Goal: Information Seeking & Learning: Learn about a topic

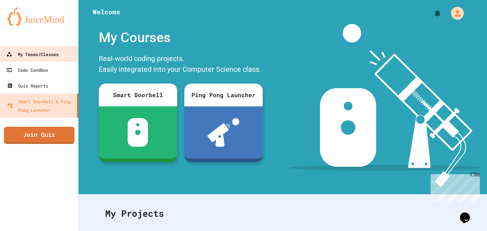
click at [48, 50] on div "My Teams/Classes" at bounding box center [32, 54] width 52 height 9
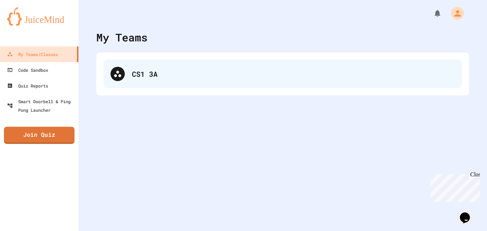
click at [192, 87] on div "CS1 3A" at bounding box center [282, 74] width 359 height 29
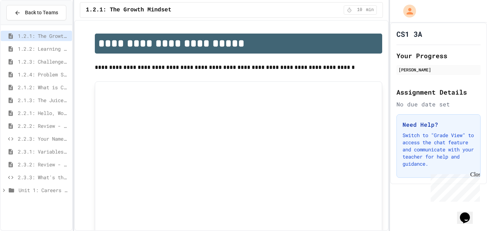
click at [25, 135] on span "2.2.3: Your Name and Favorite Movie" at bounding box center [43, 138] width 51 height 7
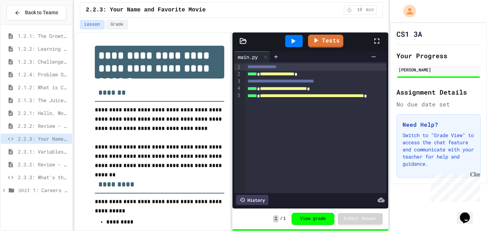
click at [24, 127] on span "2.2.2: Review - Hello, World!" at bounding box center [43, 125] width 51 height 7
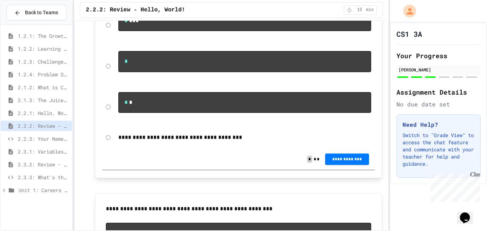
scroll to position [885, 0]
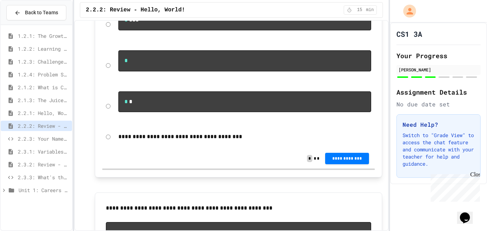
click at [180, 71] on pre "*" at bounding box center [244, 60] width 253 height 21
click at [333, 160] on span "**********" at bounding box center [347, 158] width 32 height 6
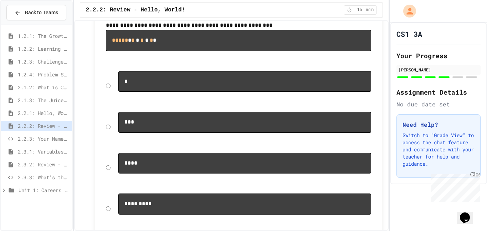
scroll to position [1431, 0]
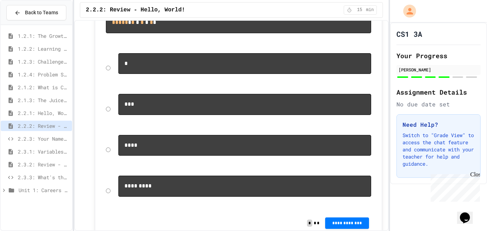
click at [211, 74] on pre "*" at bounding box center [244, 63] width 253 height 21
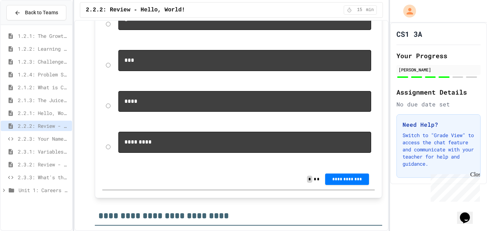
scroll to position [1487, 0]
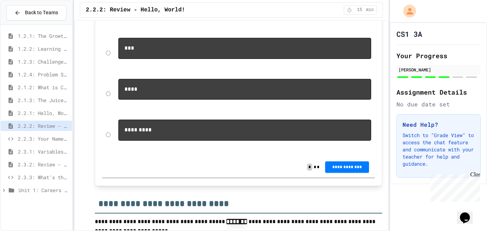
click at [352, 173] on button "**********" at bounding box center [347, 166] width 44 height 11
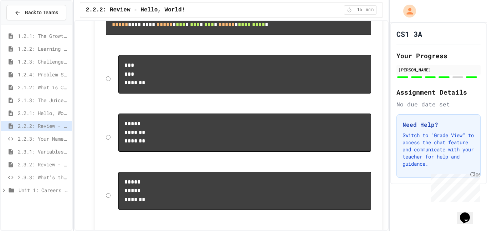
scroll to position [1095, 0]
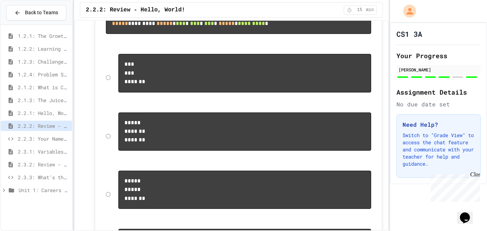
click at [193, 150] on pre "***** ******* *******" at bounding box center [244, 131] width 253 height 38
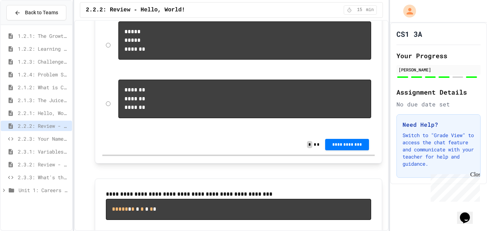
scroll to position [1273, 0]
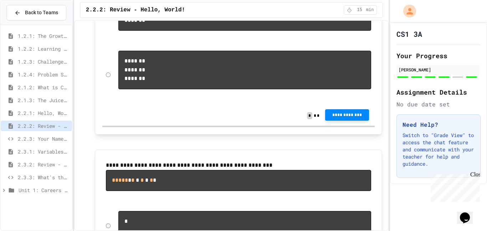
click at [331, 118] on span "**********" at bounding box center [347, 115] width 32 height 6
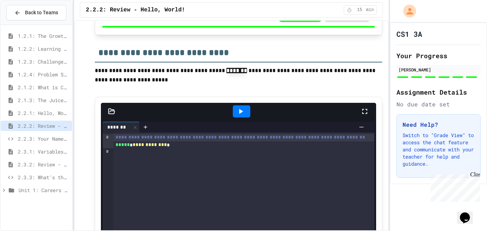
scroll to position [1897, 0]
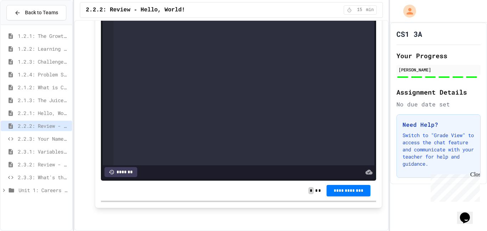
click at [41, 150] on span "2.3.1: Variables and Data Types" at bounding box center [43, 151] width 51 height 7
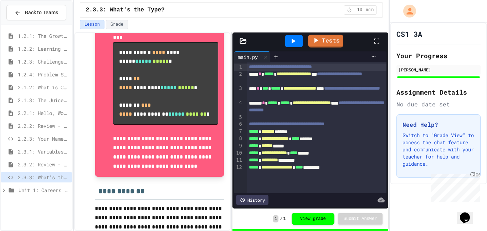
scroll to position [276, 0]
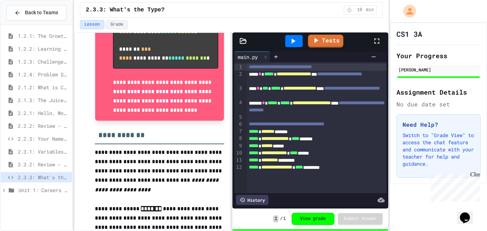
click at [2, 191] on icon at bounding box center [4, 190] width 6 height 6
click at [26, 201] on span "1.1: Exploring CS Careers" at bounding box center [46, 202] width 46 height 7
click at [31, 222] on div "1.1.1: Exploring CS Careers" at bounding box center [36, 216] width 71 height 13
click at [32, 219] on span "1.1.1: Exploring CS Careers" at bounding box center [47, 215] width 43 height 7
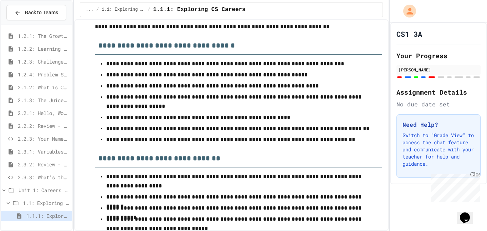
scroll to position [2876, 0]
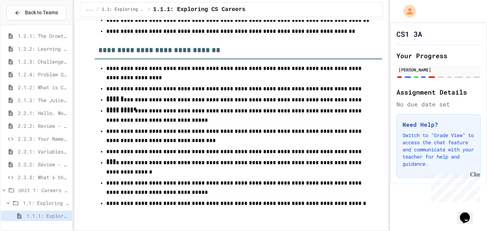
click at [1, 188] on icon at bounding box center [4, 190] width 6 height 6
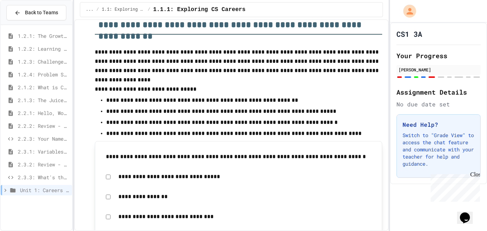
scroll to position [946, 0]
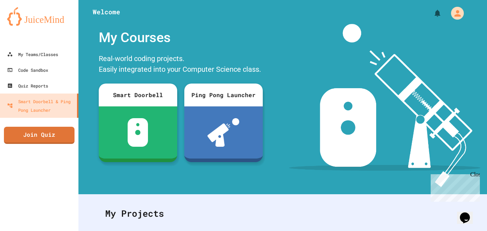
click at [66, 45] on div at bounding box center [39, 39] width 78 height 14
click at [58, 49] on link "My Teams/Classes" at bounding box center [39, 54] width 78 height 16
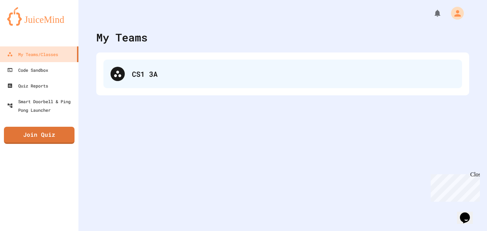
click at [131, 78] on div "CS1 3A" at bounding box center [282, 74] width 359 height 29
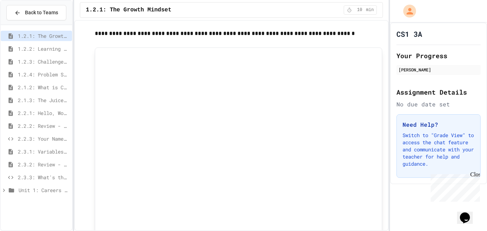
scroll to position [35, 0]
